Goal: Information Seeking & Learning: Check status

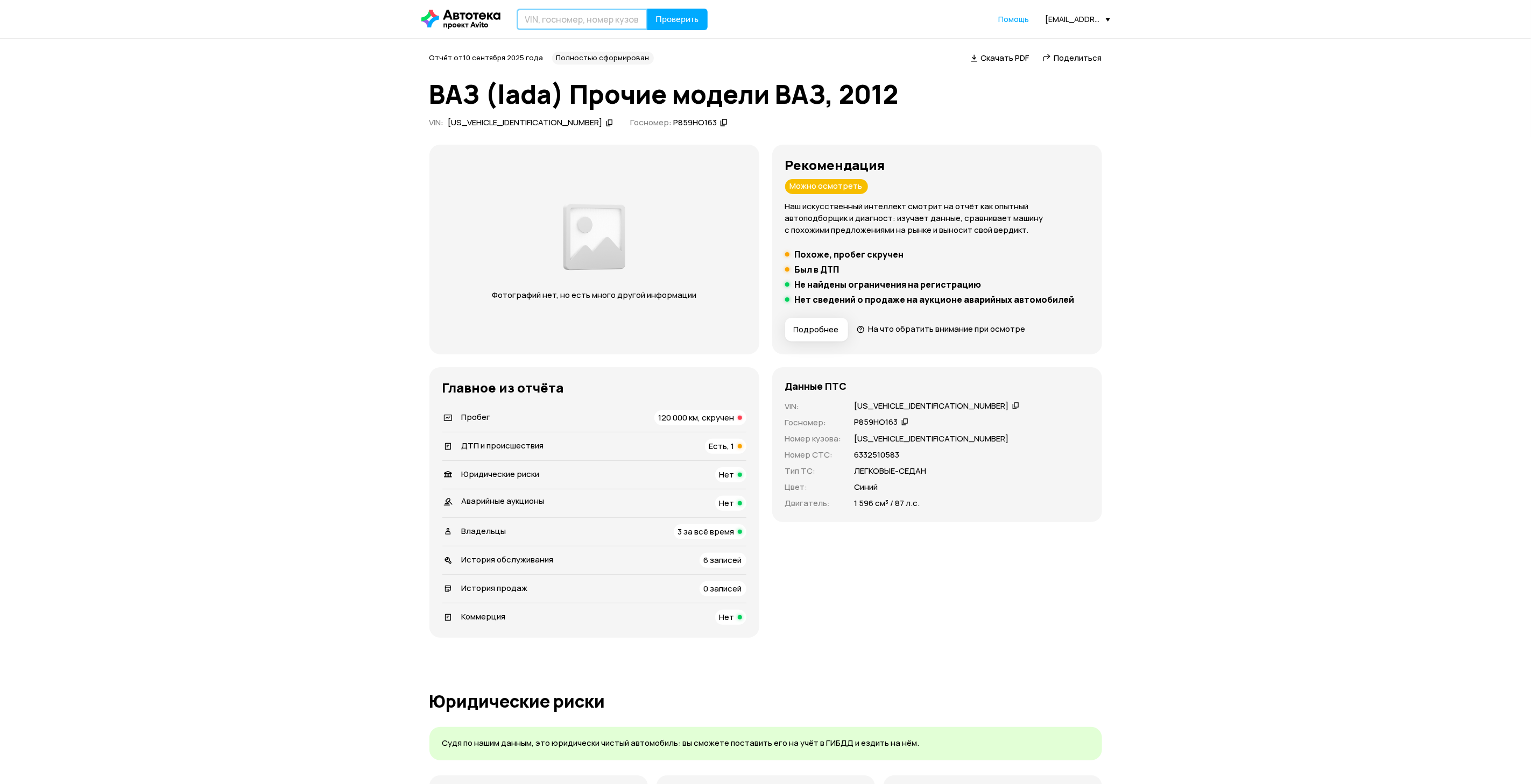
paste input "Z8TXTGF2WKM041537"
type input "Z8TXTGF2WKM041537"
click at [683, 15] on span "Проверить" at bounding box center [678, 19] width 43 height 9
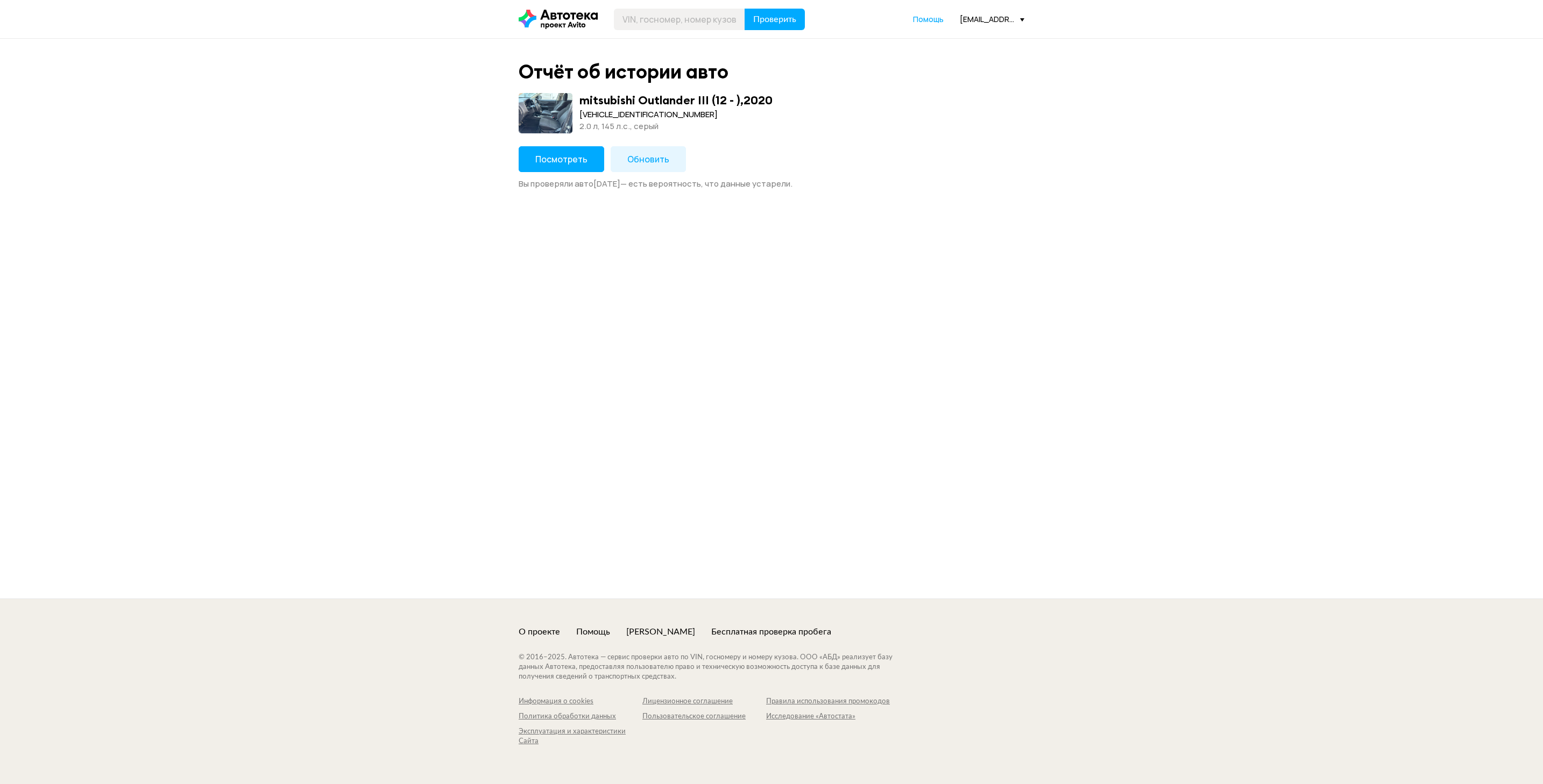
click at [561, 162] on span "Посмотреть" at bounding box center [562, 159] width 52 height 12
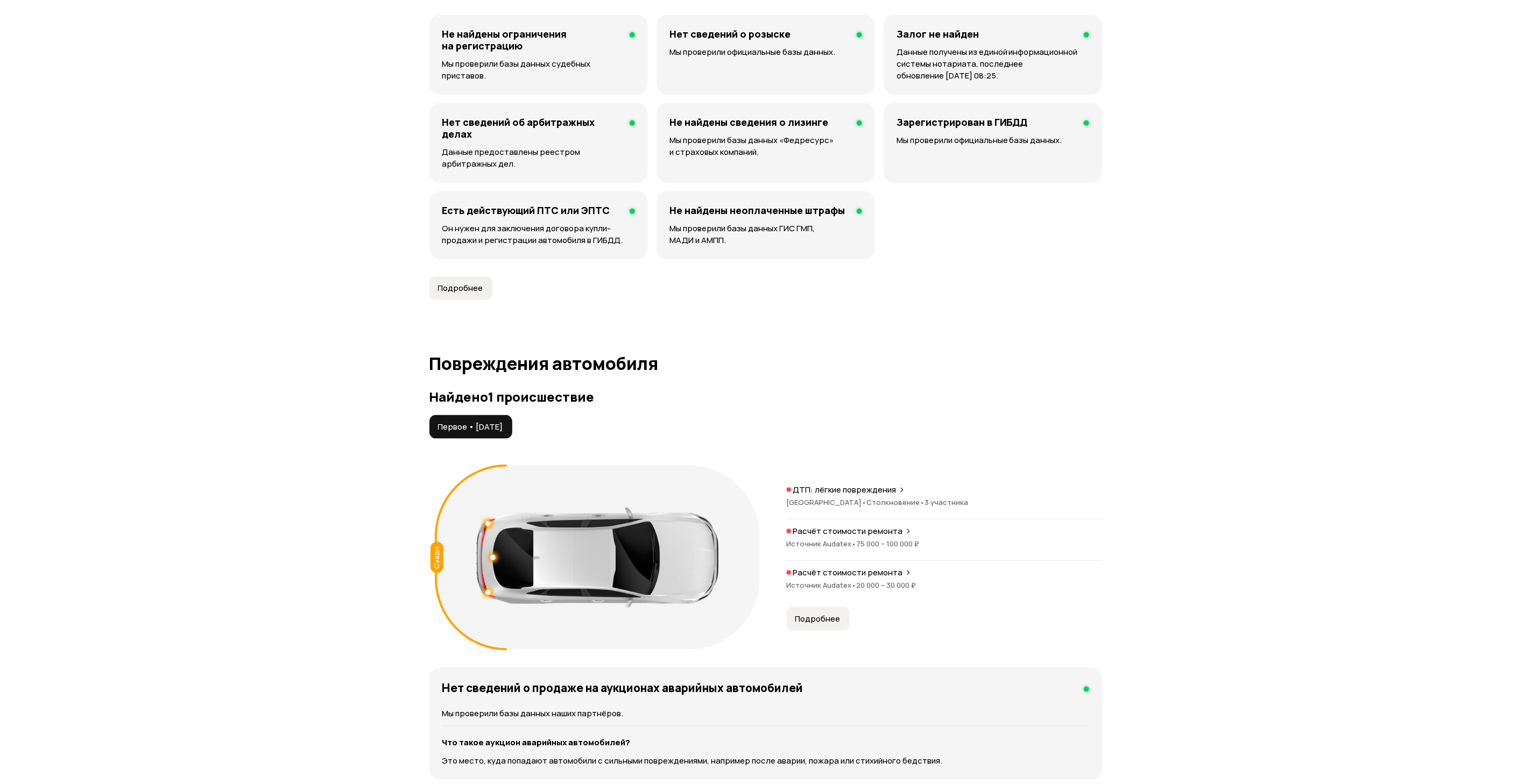
scroll to position [968, 0]
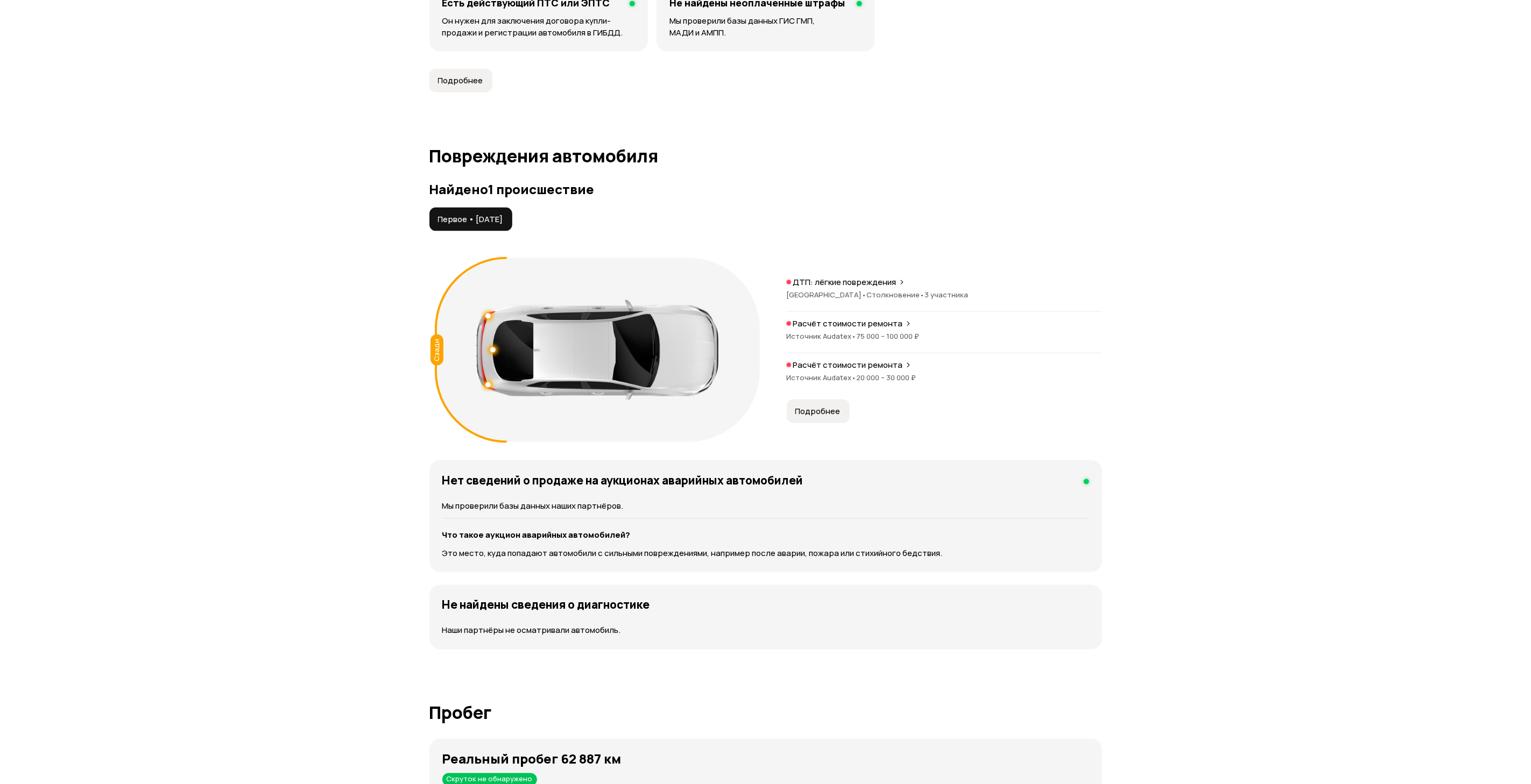
click at [900, 337] on span "75 000 – 100 000 ₽" at bounding box center [888, 336] width 63 height 10
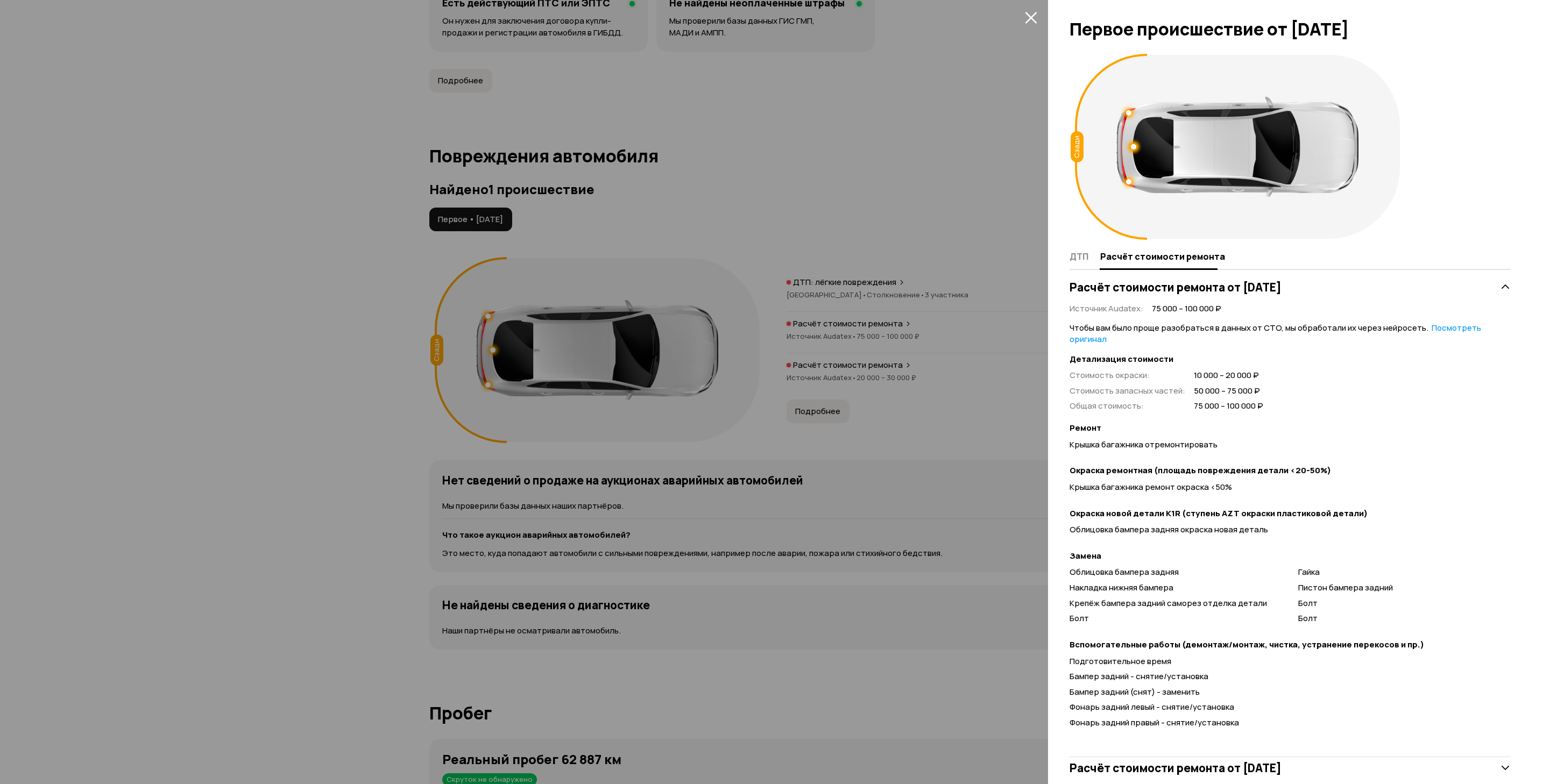
click at [900, 337] on div at bounding box center [772, 392] width 1543 height 784
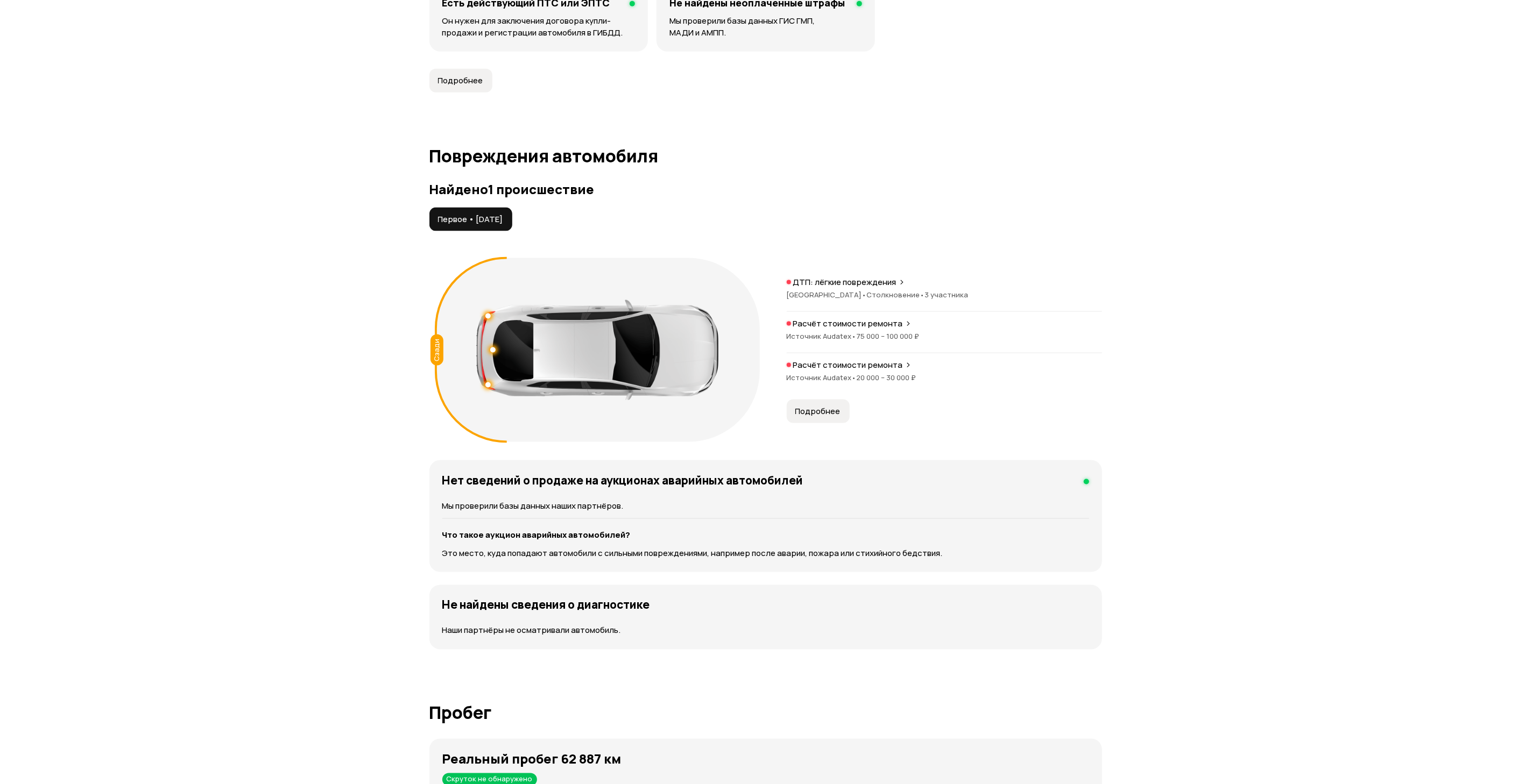
click at [883, 369] on p "Расчёт стоимости ремонта" at bounding box center [848, 365] width 110 height 11
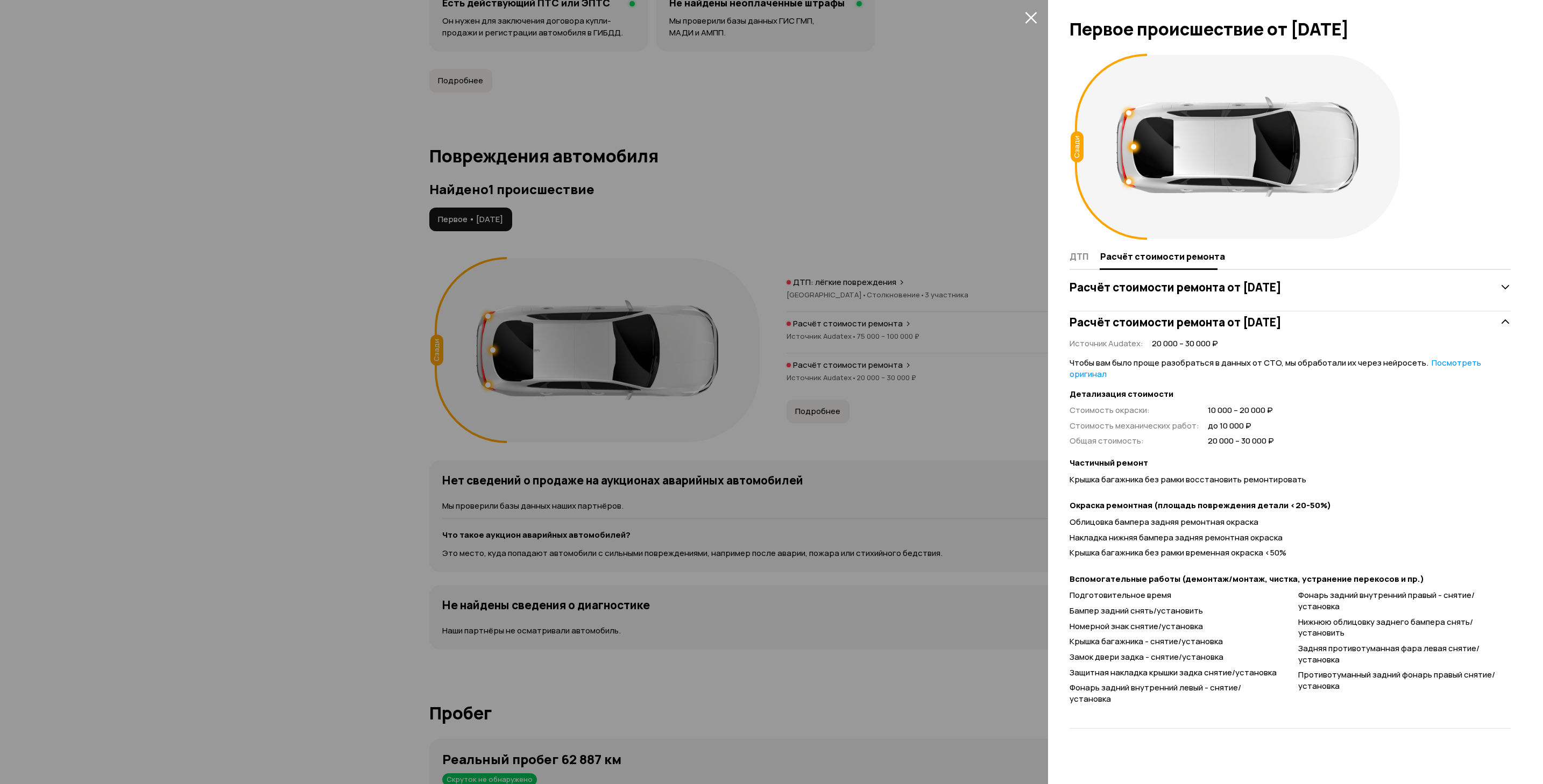
click at [883, 369] on div at bounding box center [772, 392] width 1543 height 784
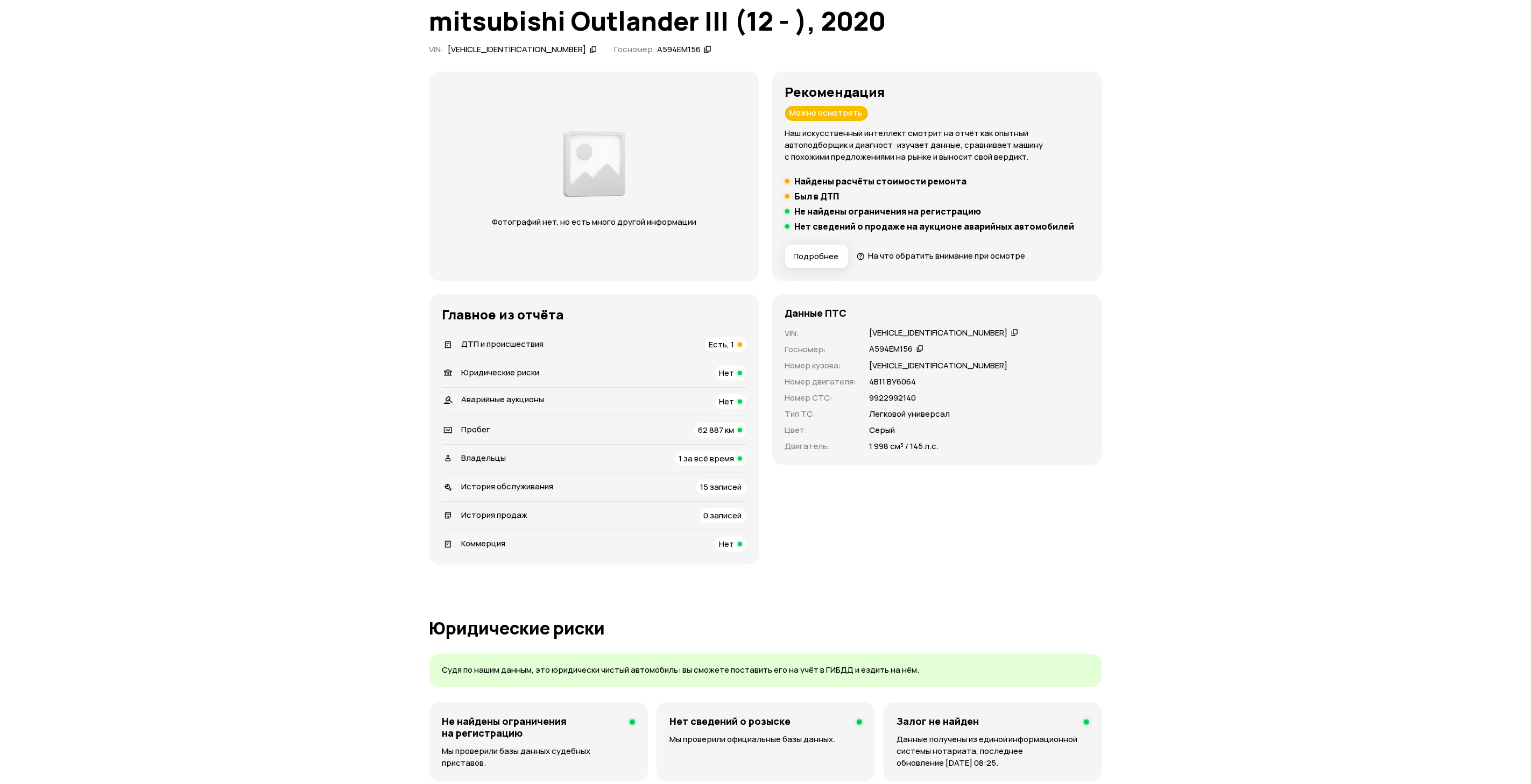
scroll to position [0, 0]
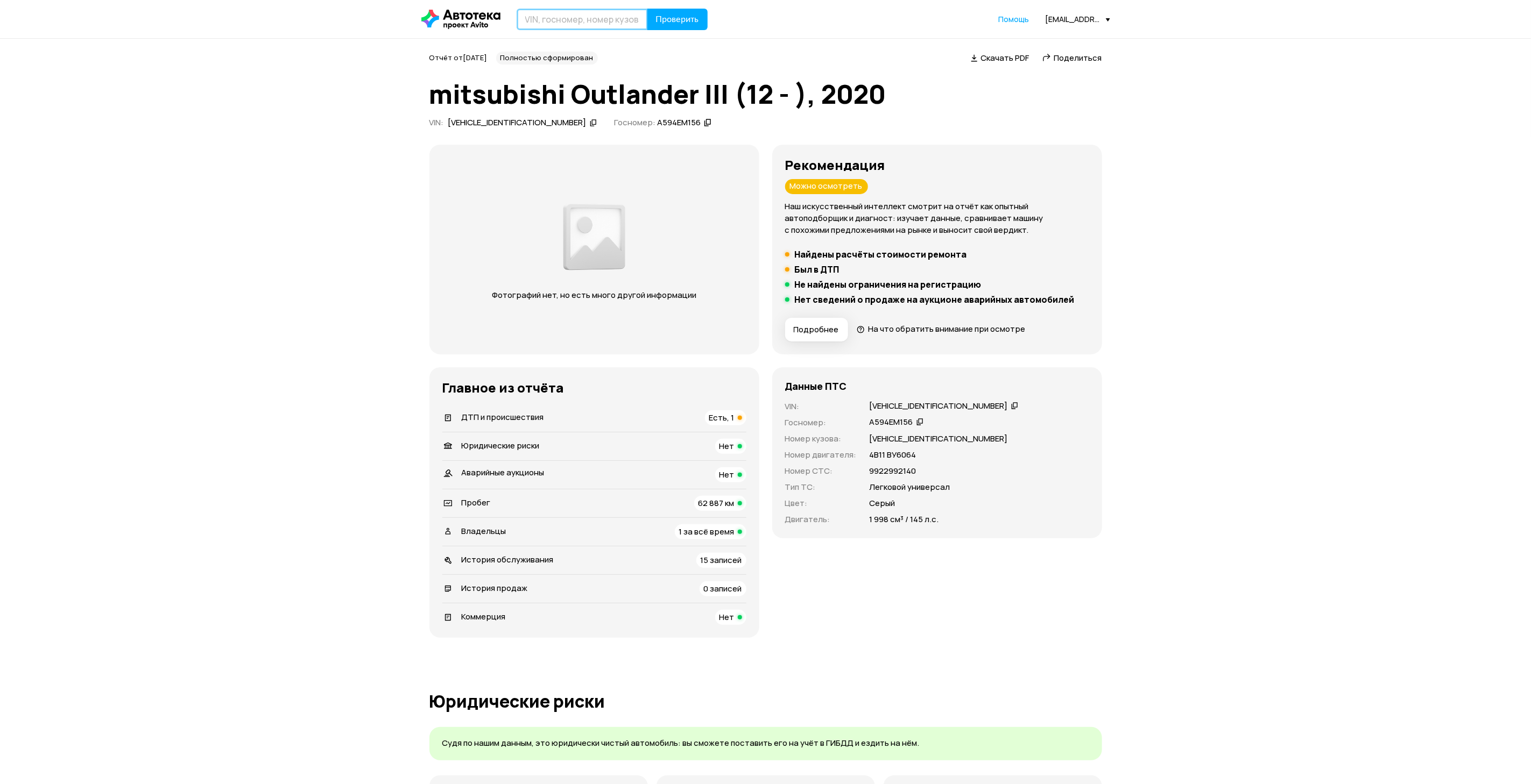
paste input "Z8TXTGF3WHM007125"
type input "Z8TXTGF3WHM007125"
click at [691, 16] on span "Проверить" at bounding box center [678, 19] width 43 height 9
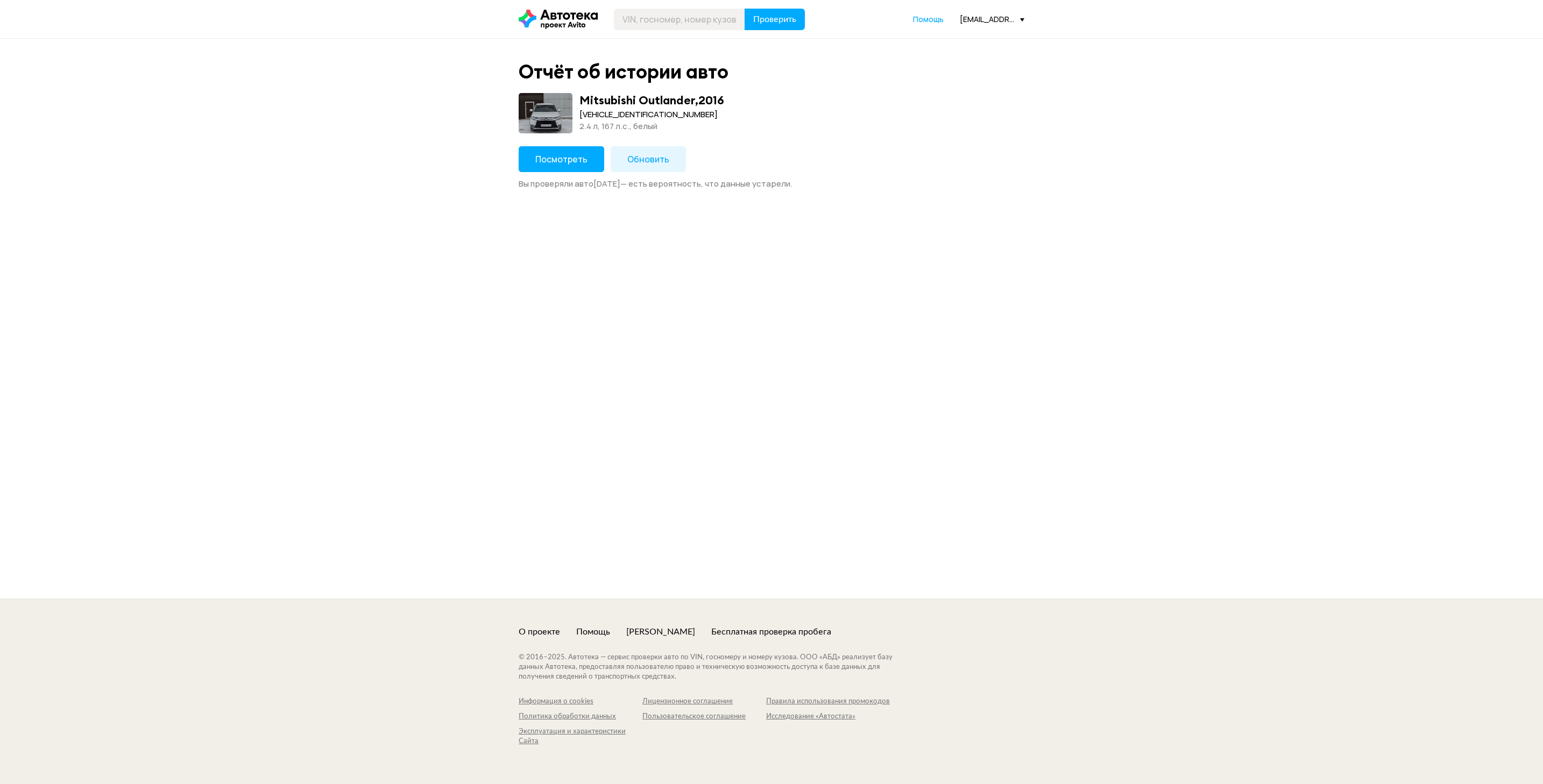
click at [553, 165] on span "Посмотреть" at bounding box center [562, 159] width 52 height 12
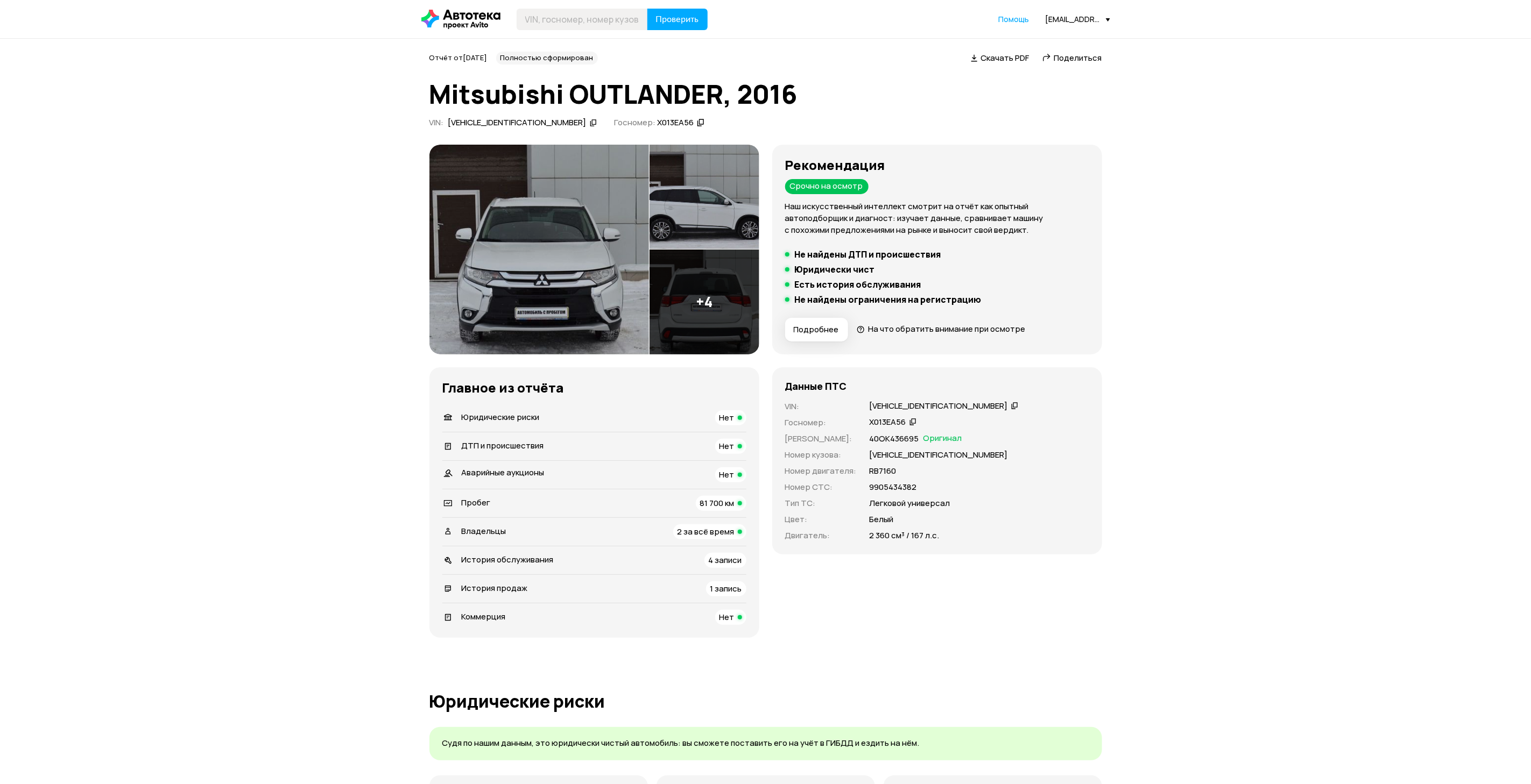
click at [1072, 14] on div "[EMAIL_ADDRESS][DOMAIN_NAME]" at bounding box center [1078, 19] width 65 height 10
click at [1043, 39] on span "Отчёты" at bounding box center [1030, 38] width 36 height 13
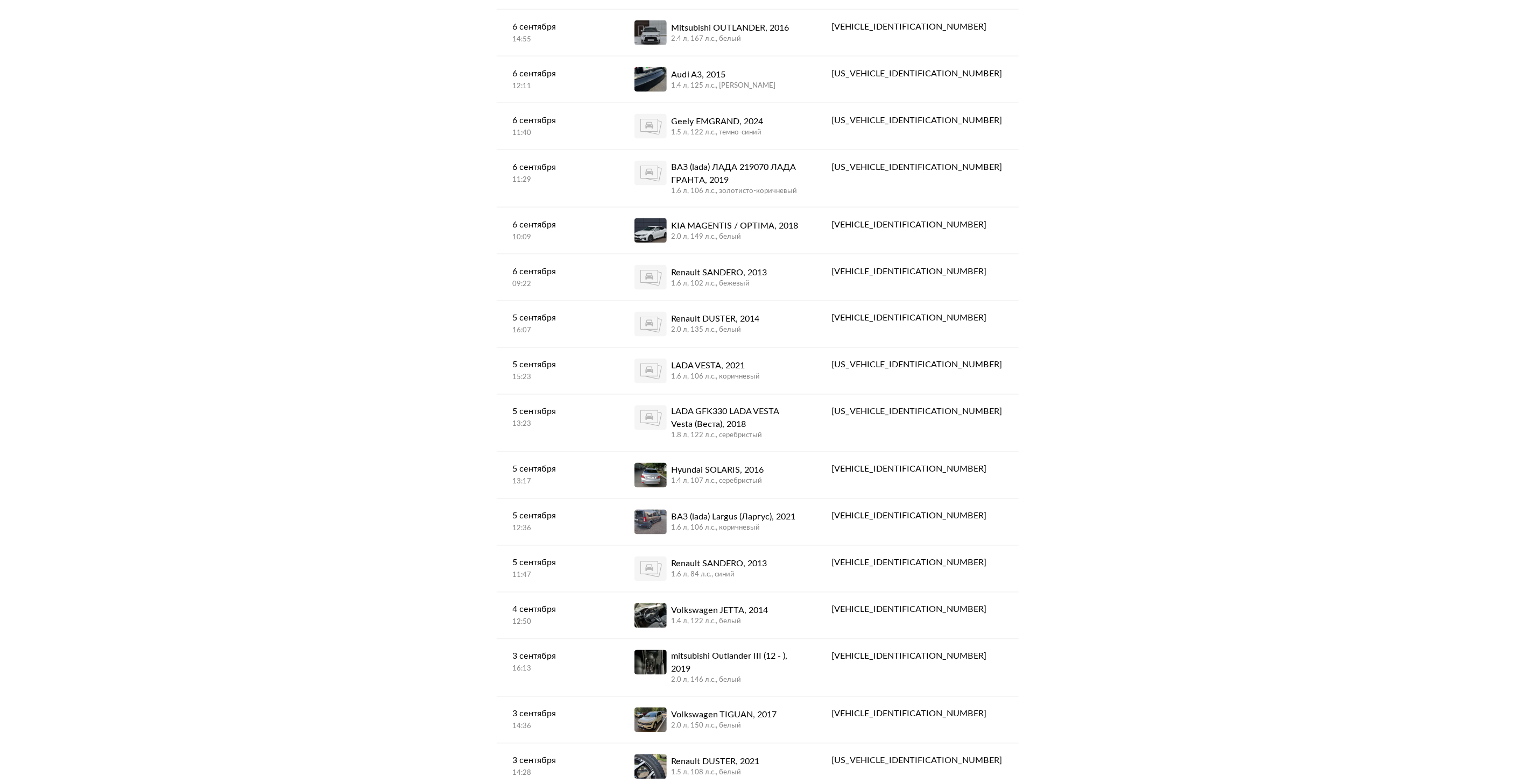
scroll to position [1533, 0]
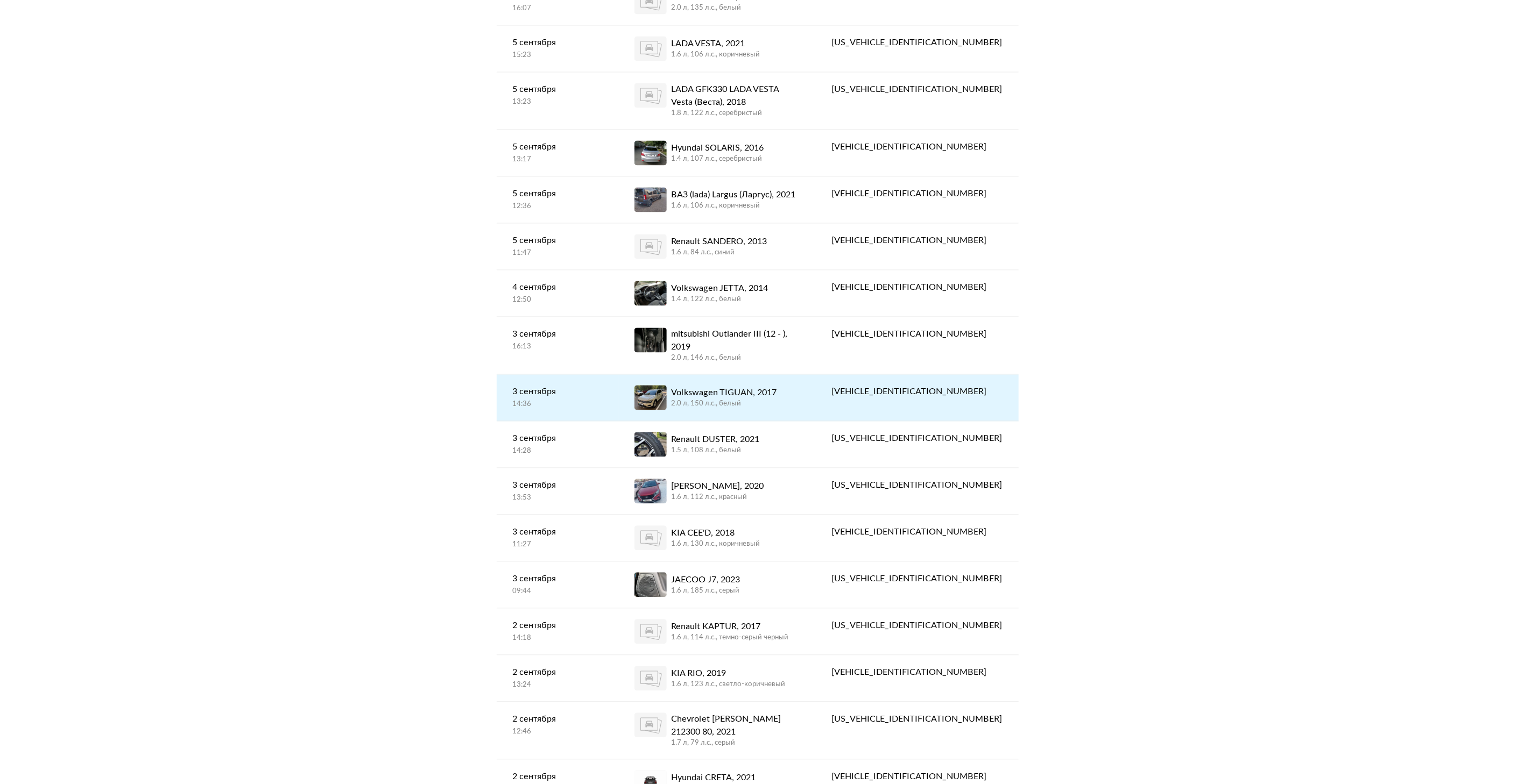
click at [762, 386] on div "Volkswagen TIGUAN, 2017" at bounding box center [724, 392] width 105 height 13
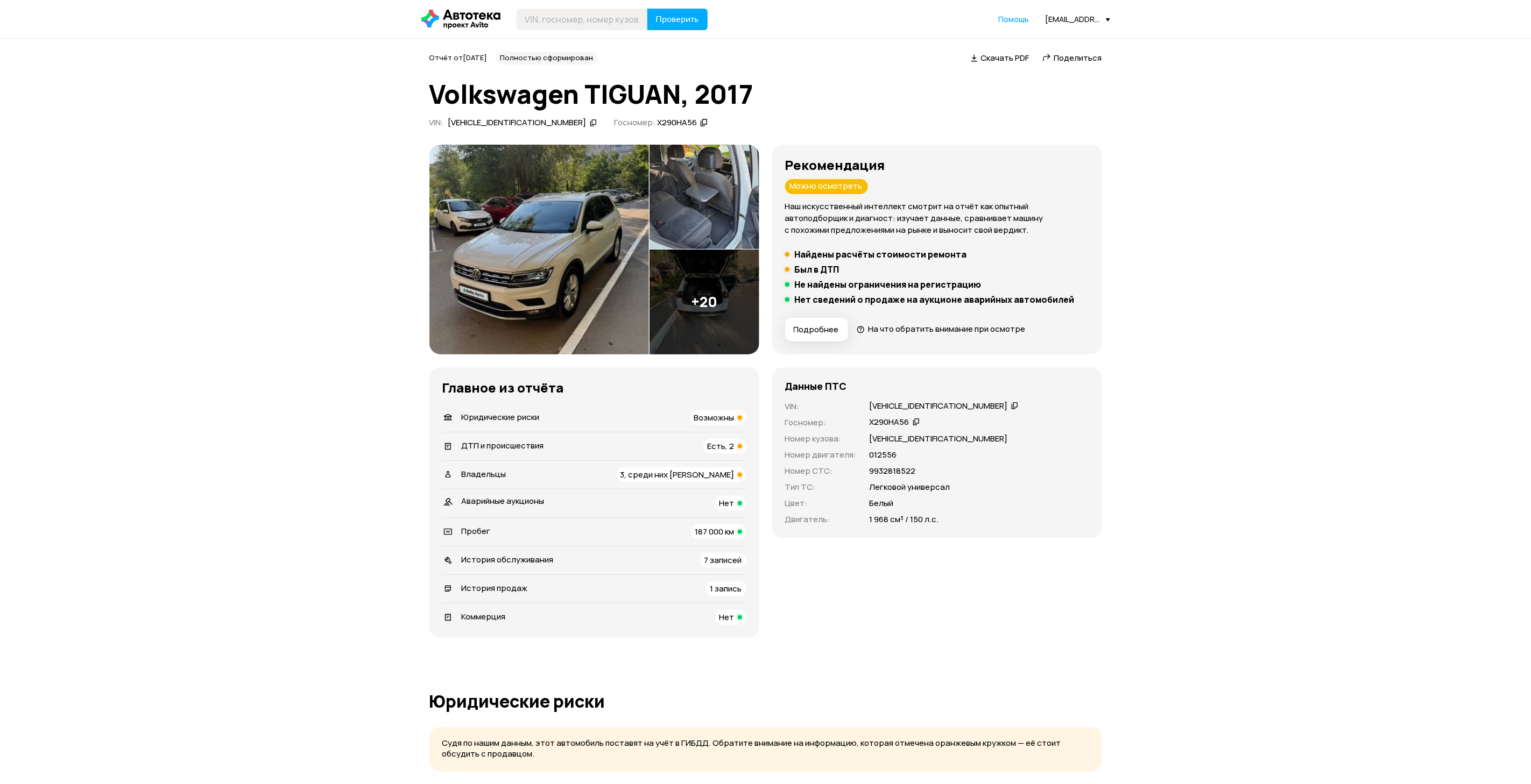
click at [546, 237] on img at bounding box center [540, 249] width 220 height 210
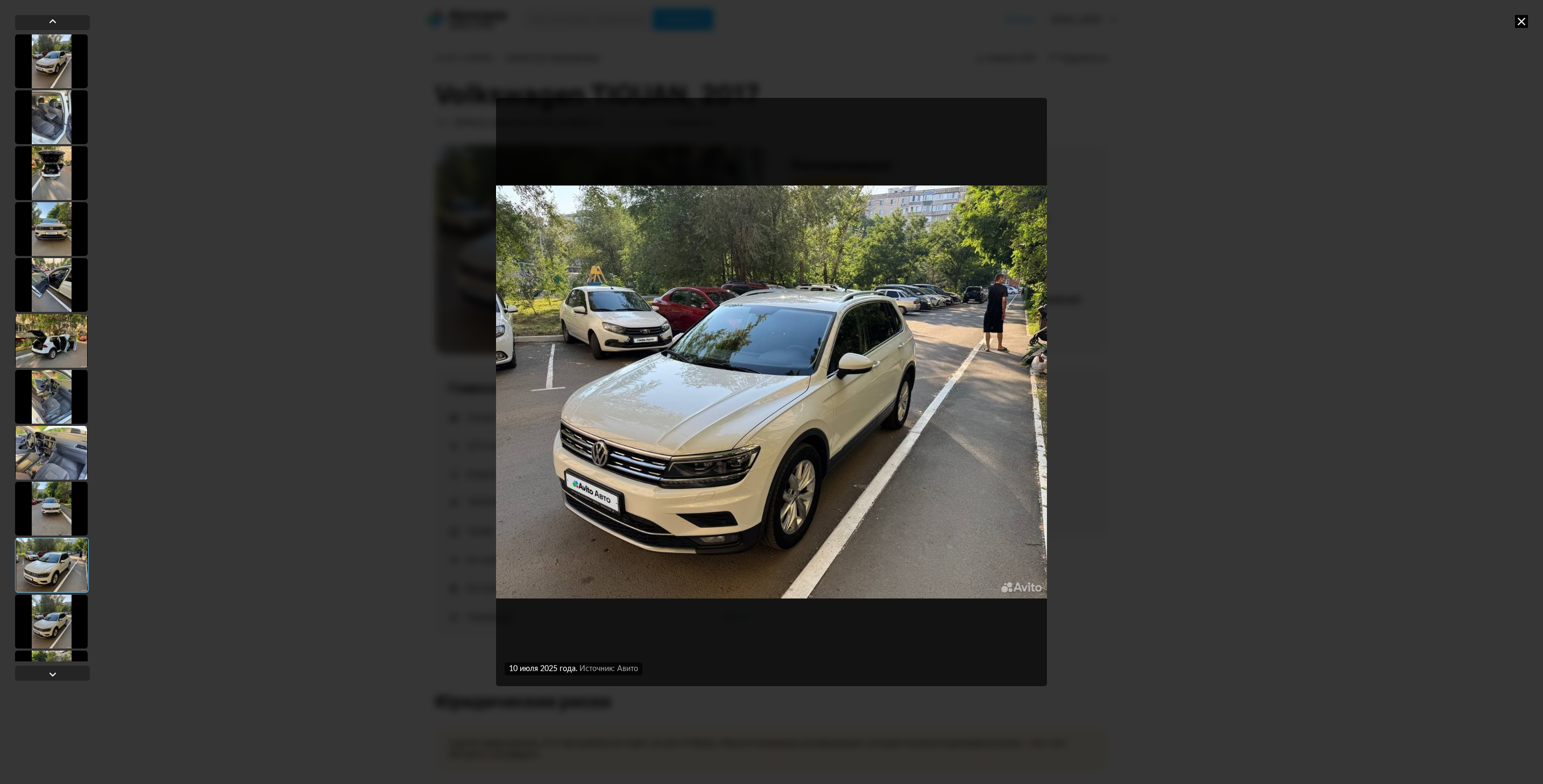
click at [1513, 15] on div "10 июля 2025 года Источник: Авито 10 июля 2025 года Источник: Авито 10 июля 202…" at bounding box center [772, 392] width 1543 height 784
click at [1525, 15] on icon at bounding box center [1521, 21] width 13 height 13
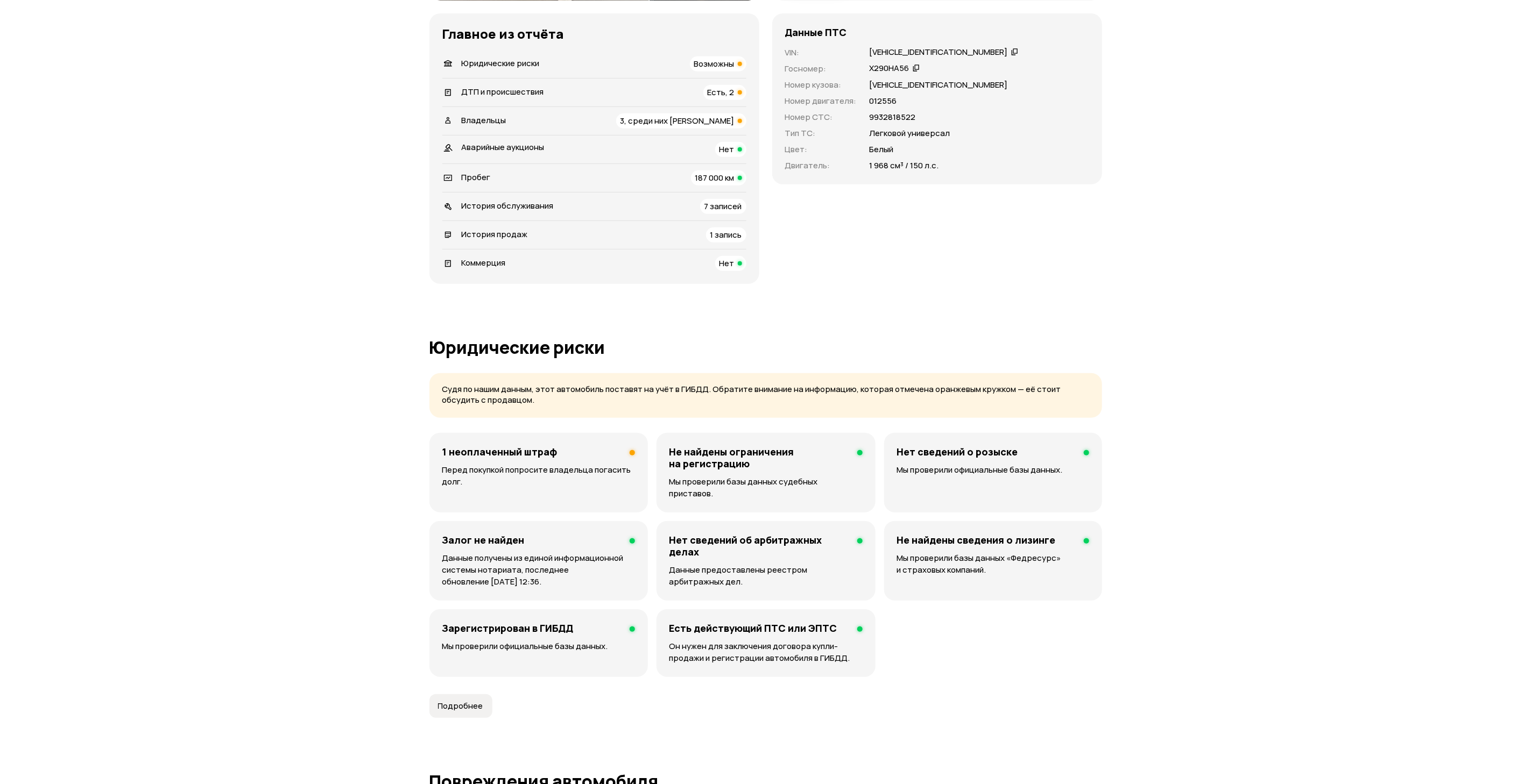
scroll to position [645, 0]
